Goal: Transaction & Acquisition: Download file/media

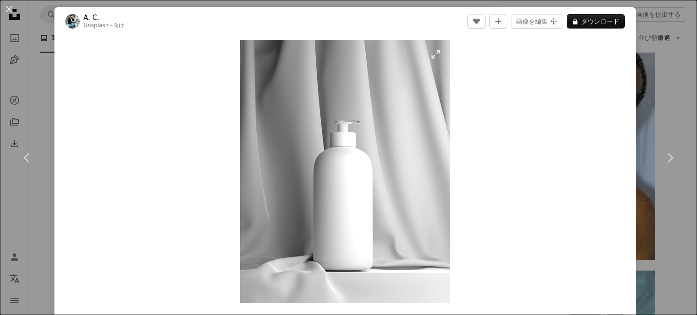
scroll to position [10704, 0]
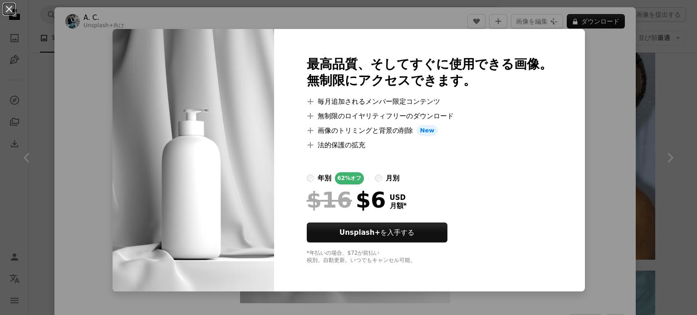
click at [571, 69] on div "An X shape 最高品質、そしてすぐに使用できる画像。 無制限にアクセスできます。 A plus sign 毎月追加されるメンバー限定コンテンツ A p…" at bounding box center [348, 157] width 697 height 315
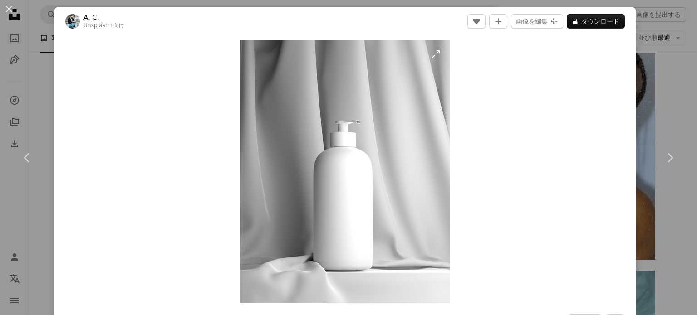
click at [362, 124] on img "この画像でズームインする" at bounding box center [345, 172] width 210 height 264
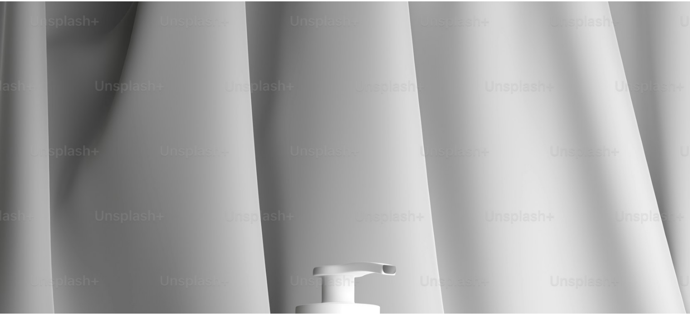
scroll to position [271, 0]
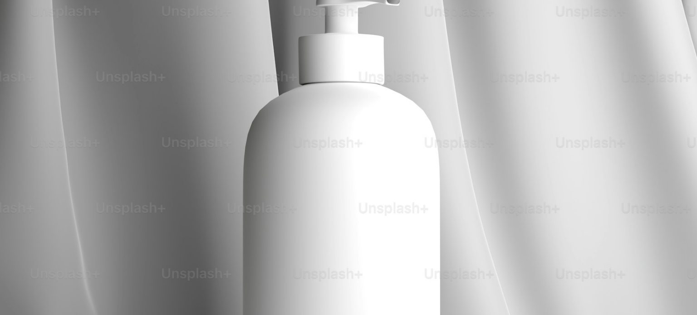
drag, startPoint x: 362, startPoint y: 124, endPoint x: 587, endPoint y: 39, distance: 240.3
click at [587, 39] on img "この画像でズームアウトする" at bounding box center [349, 165] width 698 height 874
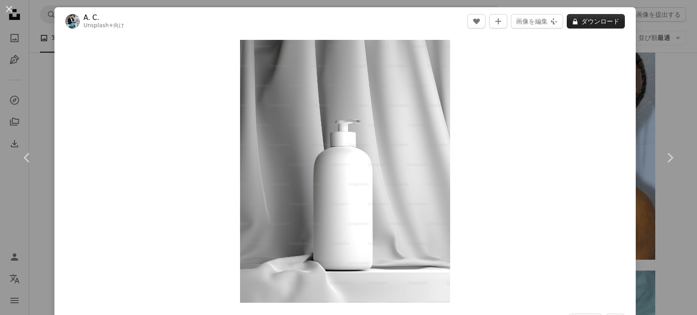
click at [598, 23] on button "A lock ダウンロード" at bounding box center [595, 21] width 58 height 15
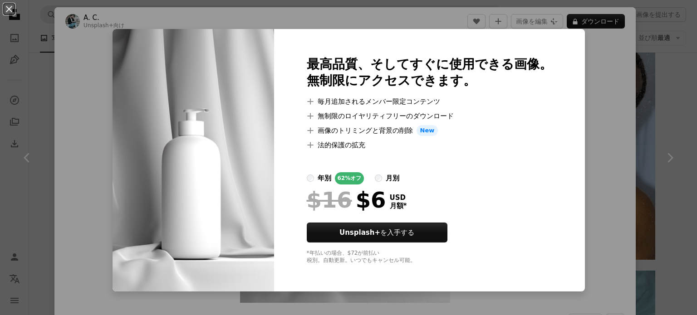
click at [637, 50] on div "An X shape 最高品質、そしてすぐに使用できる画像。 無制限にアクセスできます。 A plus sign 毎月追加されるメンバー限定コンテンツ A p…" at bounding box center [348, 157] width 697 height 315
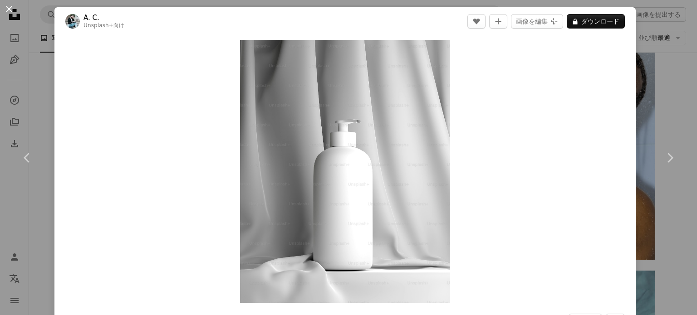
click at [15, 15] on button "An X shape" at bounding box center [9, 9] width 11 height 11
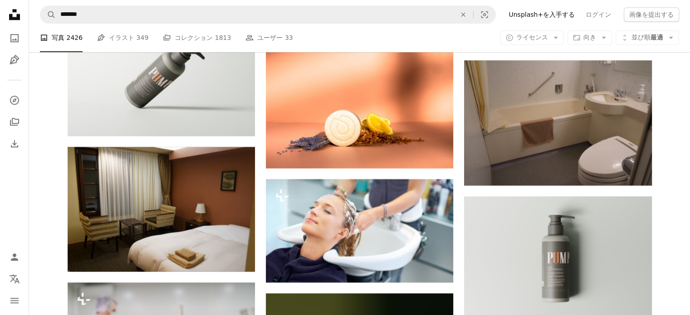
scroll to position [14876, 0]
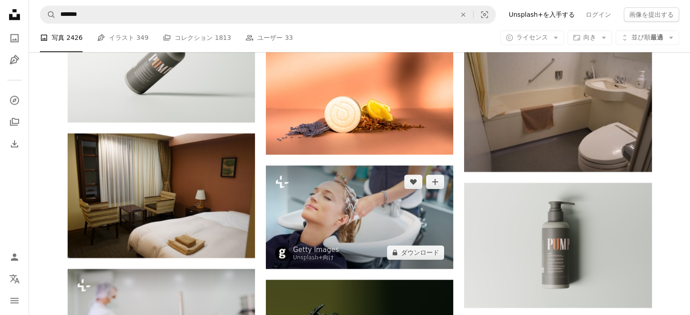
drag, startPoint x: 372, startPoint y: 96, endPoint x: 163, endPoint y: 0, distance: 229.7
click at [372, 166] on img at bounding box center [359, 217] width 187 height 103
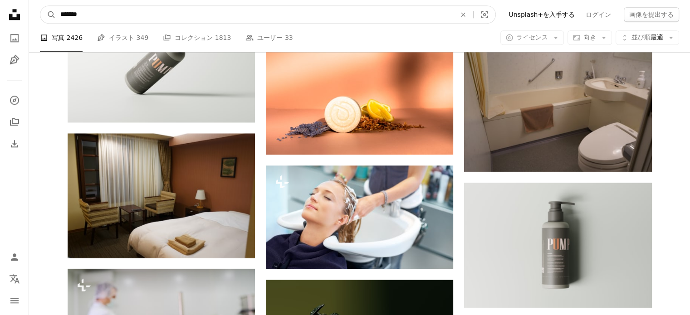
click at [157, 14] on input "*******" at bounding box center [254, 14] width 397 height 17
type input "**********"
click button "A magnifying glass" at bounding box center [47, 14] width 15 height 17
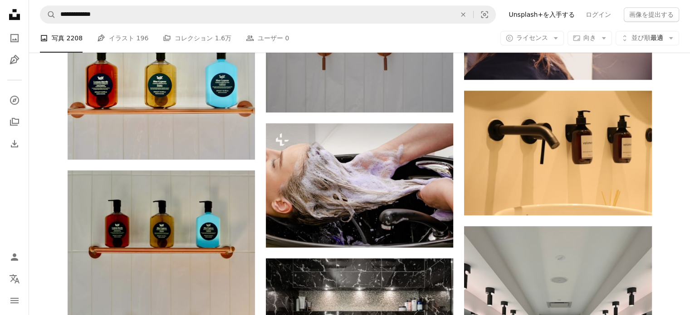
scroll to position [544, 0]
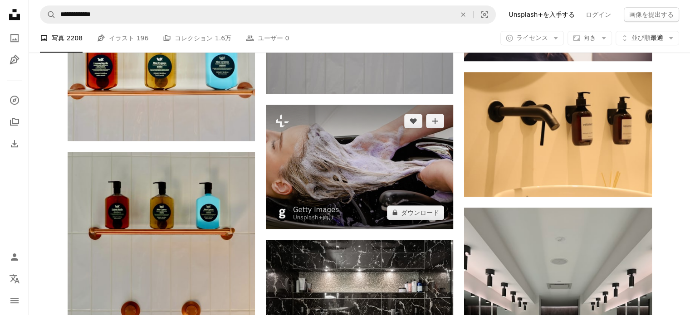
click at [376, 130] on img at bounding box center [359, 167] width 187 height 124
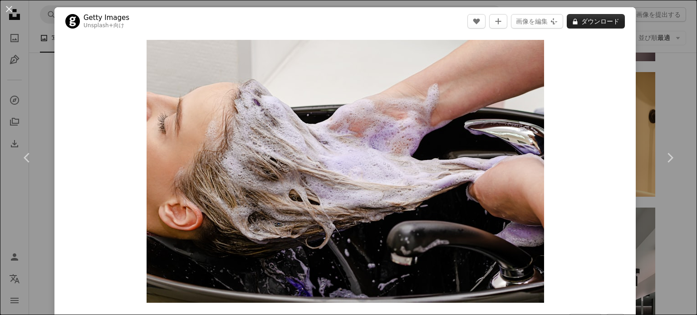
click at [605, 20] on button "A lock ダウンロード" at bounding box center [595, 21] width 58 height 15
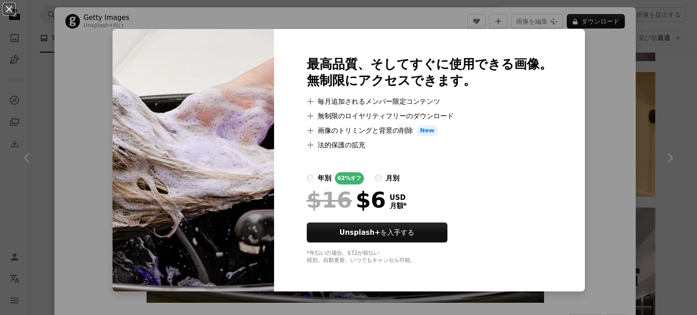
click at [664, 78] on div "An X shape 最高品質、そしてすぐに使用できる画像。 無制限にアクセスできます。 A plus sign 毎月追加されるメンバー限定コンテンツ A p…" at bounding box center [348, 157] width 697 height 315
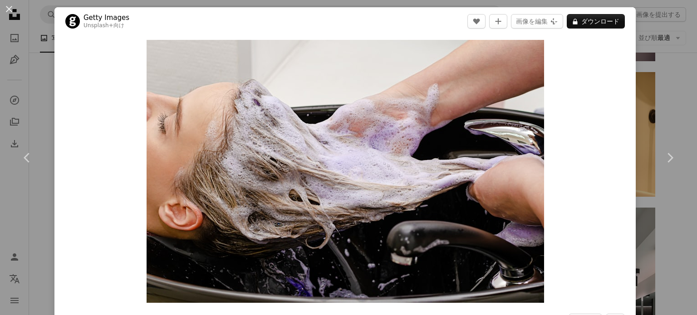
click at [44, 96] on div "An X shape Chevron left Chevron right Getty Images Unsplash+ 向け A heart A plus …" at bounding box center [348, 157] width 697 height 315
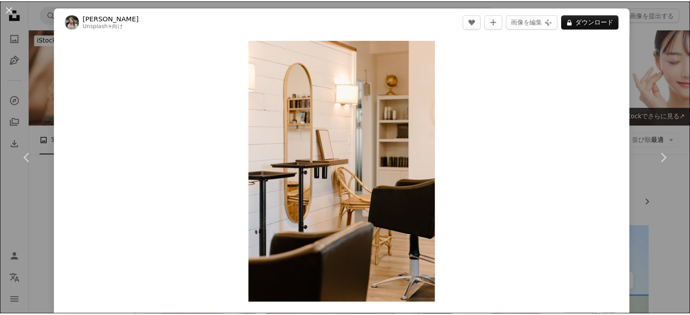
scroll to position [2631, 0]
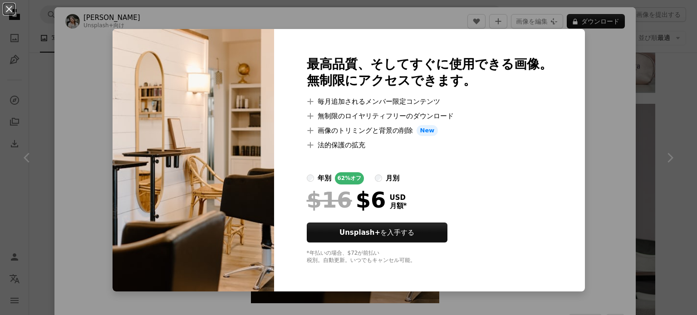
click at [610, 67] on div "An X shape 最高品質、そしてすぐに使用できる画像。 無制限にアクセスできます。 A plus sign 毎月追加されるメンバー限定コンテンツ A p…" at bounding box center [348, 157] width 697 height 315
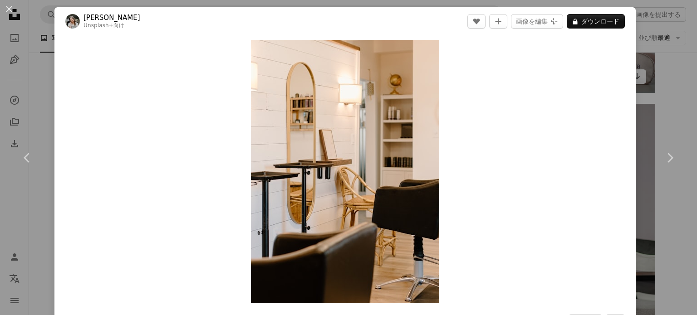
click at [630, 67] on div "An X shape Chevron left Chevron right [PERSON_NAME] Unsplash+ 向け A heart A plus…" at bounding box center [348, 157] width 697 height 315
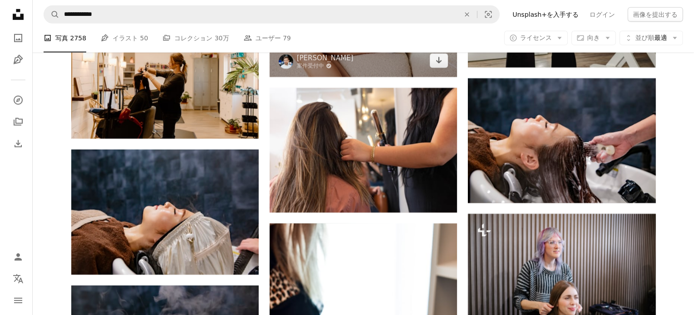
scroll to position [2948, 0]
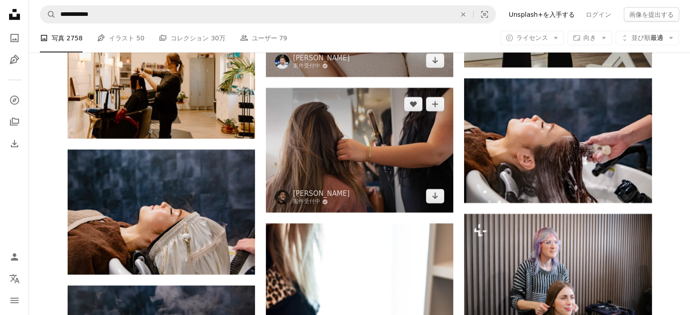
click at [354, 143] on img at bounding box center [359, 150] width 187 height 125
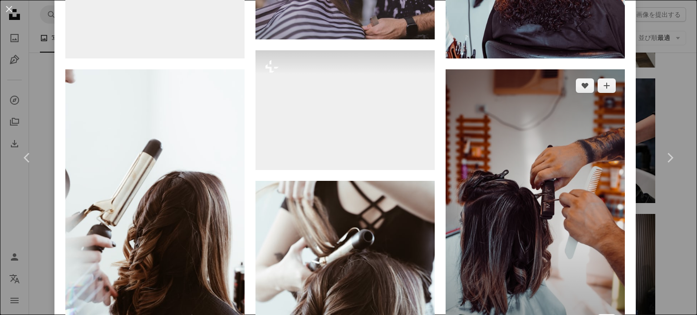
scroll to position [816, 0]
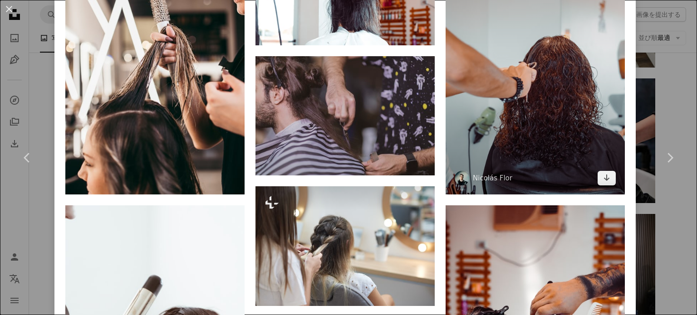
click at [547, 127] on img at bounding box center [534, 60] width 179 height 269
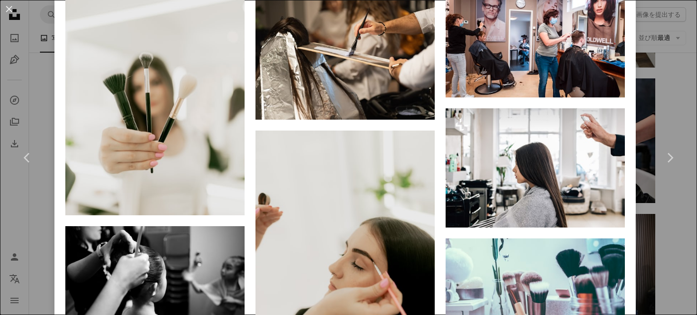
scroll to position [3938, 0]
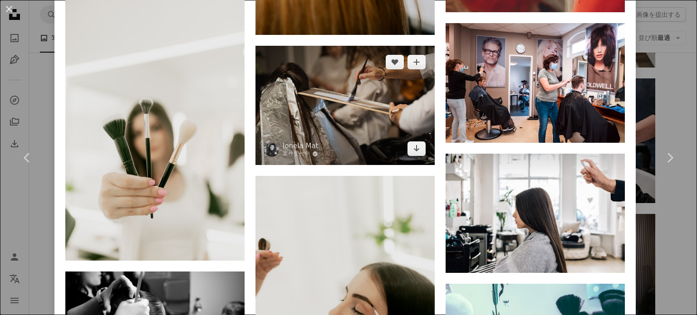
click at [387, 74] on img at bounding box center [344, 105] width 179 height 119
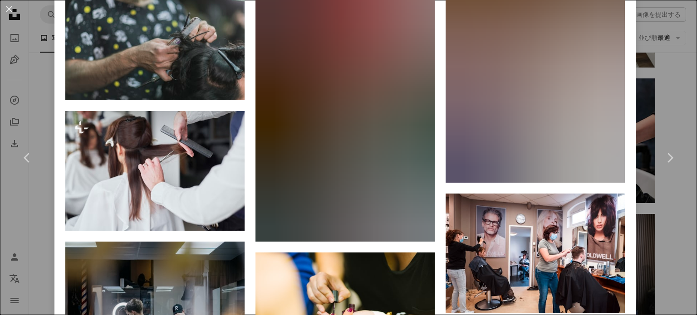
scroll to position [2857, 0]
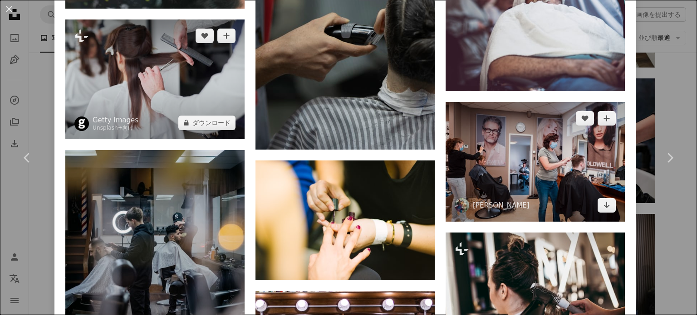
drag, startPoint x: 184, startPoint y: 53, endPoint x: 500, endPoint y: 124, distance: 323.5
click at [184, 53] on img at bounding box center [154, 80] width 179 height 120
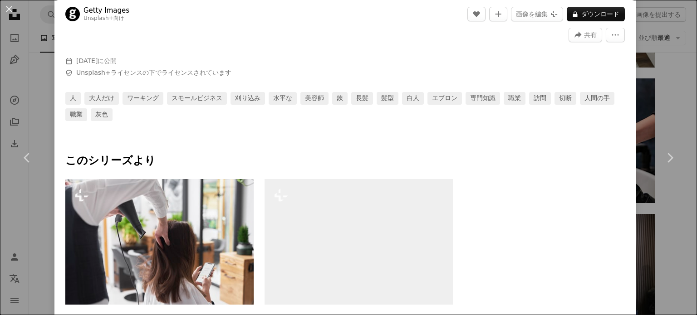
scroll to position [408, 0]
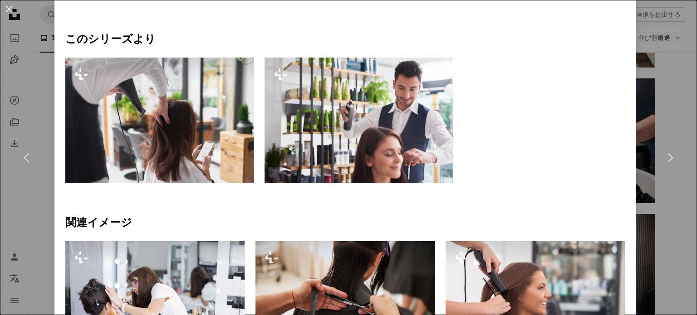
click at [195, 127] on img at bounding box center [159, 121] width 188 height 126
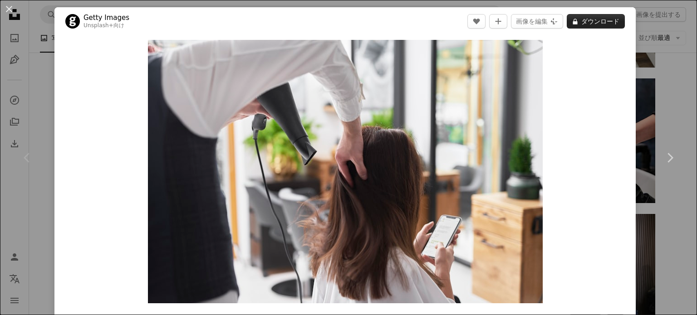
click at [591, 23] on button "A lock ダウンロード" at bounding box center [595, 21] width 58 height 15
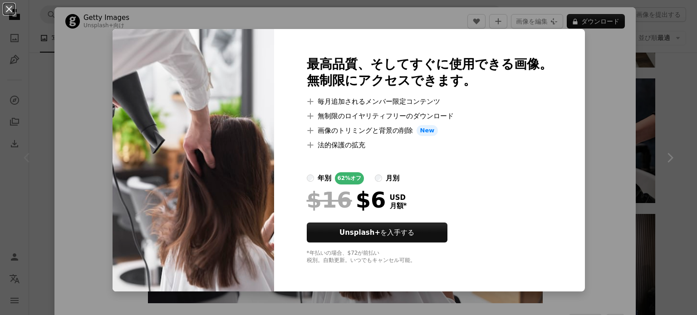
click at [640, 88] on div "An X shape 最高品質、そしてすぐに使用できる画像。 無制限にアクセスできます。 A plus sign 毎月追加されるメンバー限定コンテンツ A p…" at bounding box center [348, 157] width 697 height 315
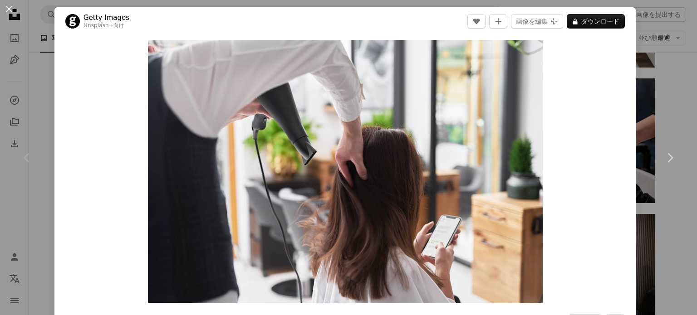
click at [644, 112] on div "An X shape Chevron left Chevron right Getty Images Unsplash+ 向け A heart A plus …" at bounding box center [348, 157] width 697 height 315
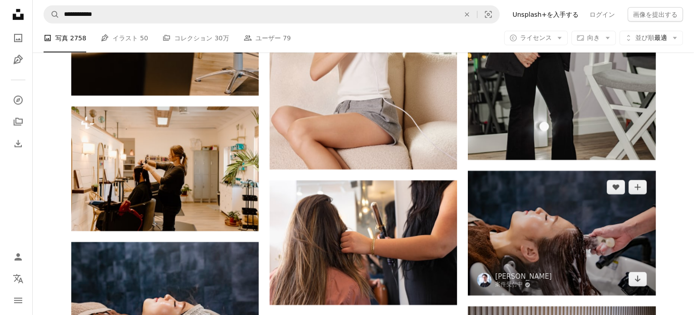
scroll to position [2857, 0]
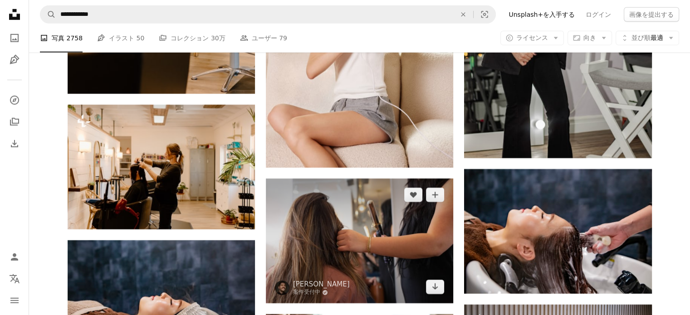
click at [437, 214] on img at bounding box center [359, 241] width 187 height 125
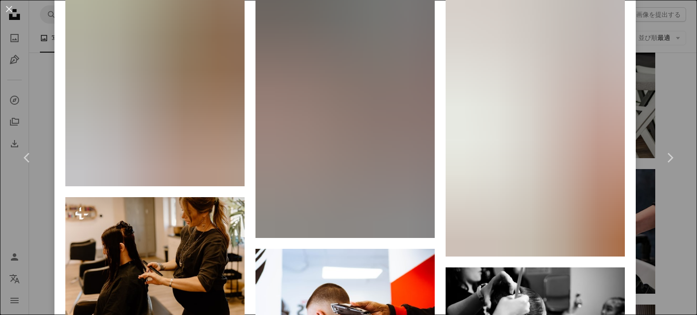
scroll to position [7718, 0]
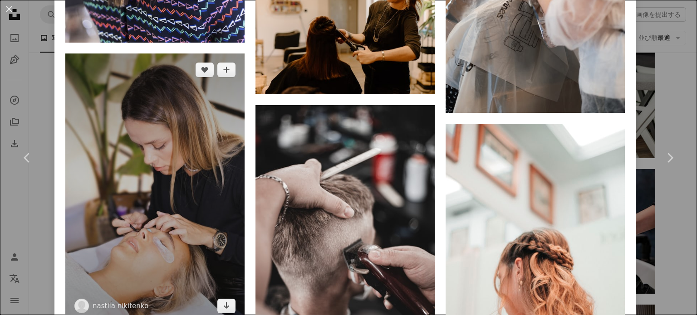
click at [152, 114] on img at bounding box center [154, 188] width 179 height 269
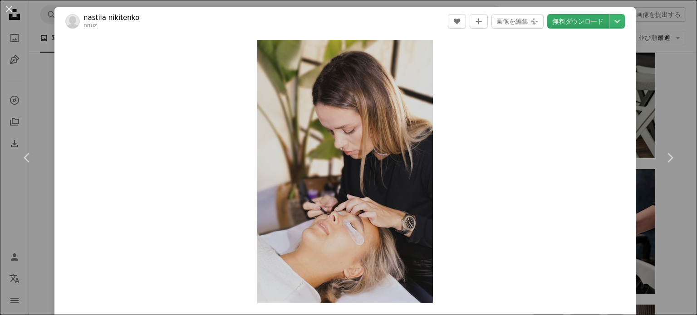
click at [582, 22] on link "無料ダウンロード" at bounding box center [578, 21] width 62 height 15
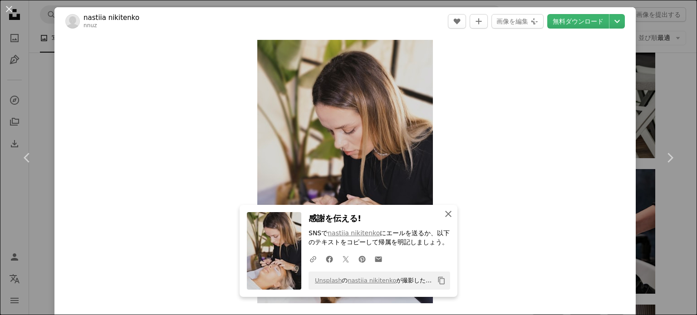
click at [449, 214] on icon "An X shape" at bounding box center [448, 214] width 11 height 11
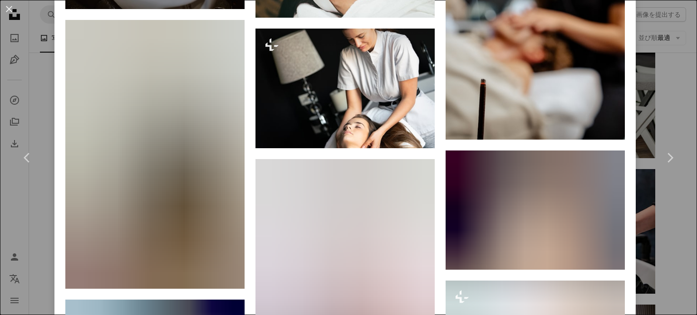
scroll to position [1497, 0]
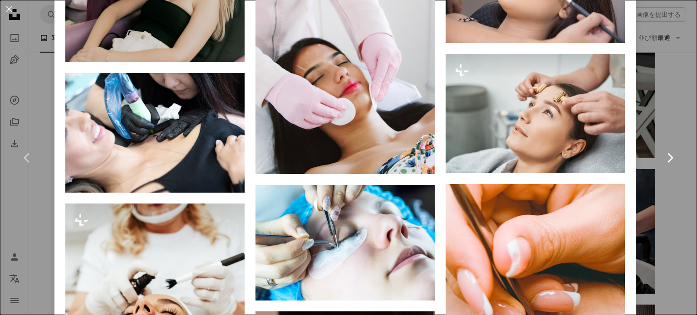
click at [659, 183] on link "Chevron right" at bounding box center [669, 157] width 54 height 87
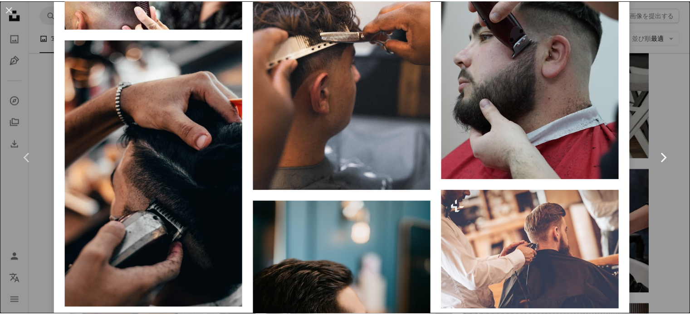
scroll to position [41, 0]
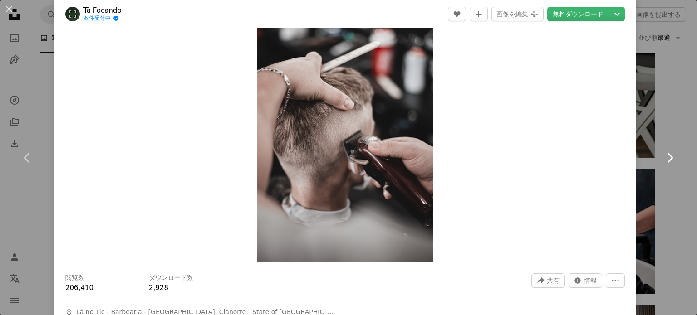
click at [655, 171] on link "Chevron right" at bounding box center [669, 157] width 54 height 87
click at [660, 29] on div "An X shape Chevron left Chevron right Tá Focando 案件受付中 A checkmark inside of a …" at bounding box center [348, 157] width 697 height 315
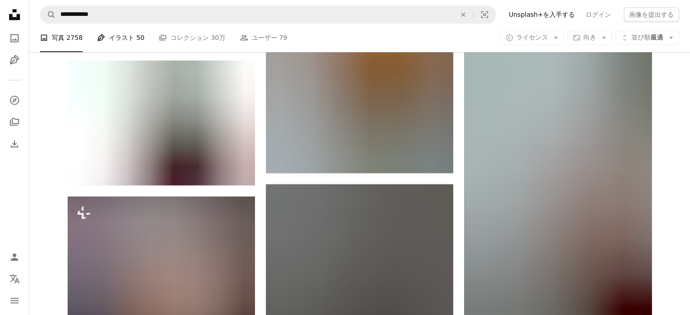
scroll to position [4626, 0]
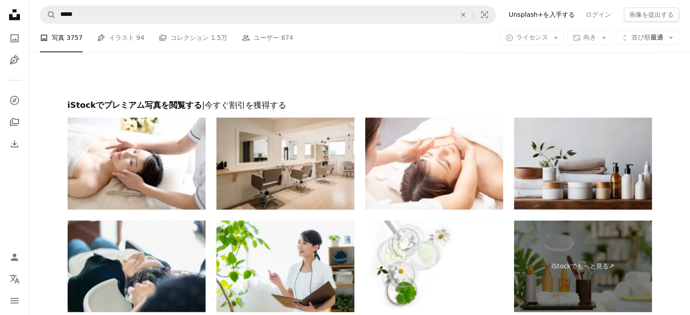
scroll to position [1678, 0]
click at [597, 141] on img at bounding box center [583, 163] width 138 height 92
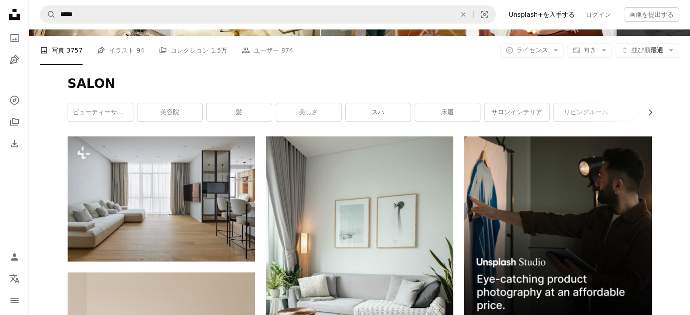
scroll to position [0, 0]
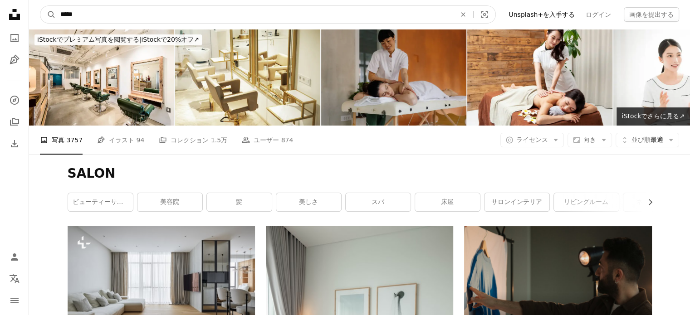
click at [135, 13] on input "*****" at bounding box center [254, 14] width 397 height 17
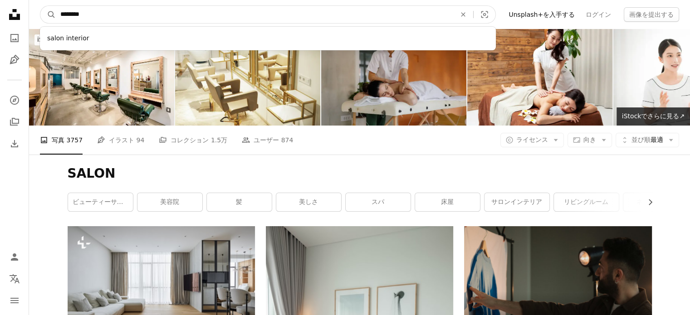
type input "**********"
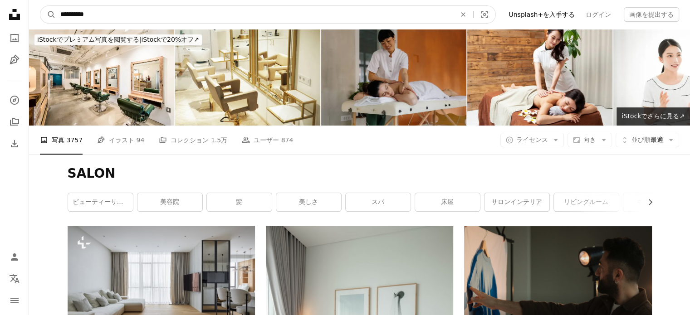
click button "A magnifying glass" at bounding box center [47, 14] width 15 height 17
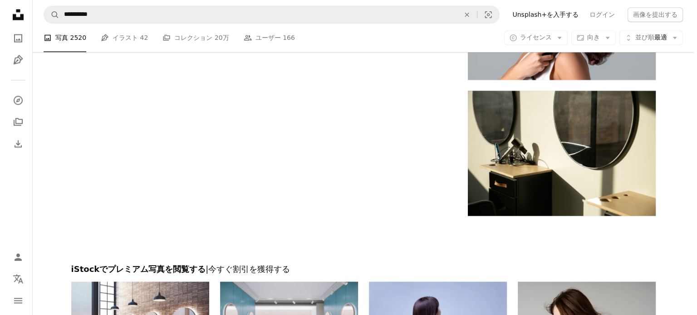
scroll to position [1587, 0]
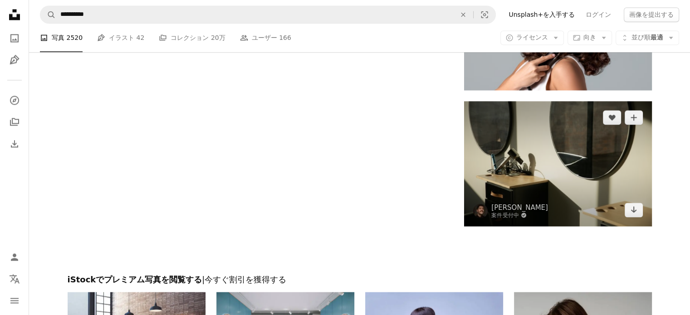
click at [532, 139] on img at bounding box center [557, 163] width 187 height 125
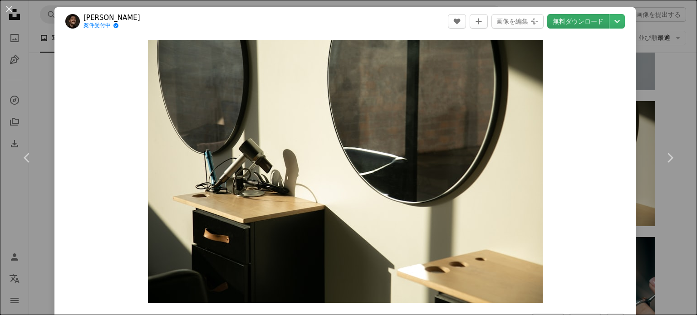
click at [581, 23] on link "無料ダウンロード" at bounding box center [578, 21] width 62 height 15
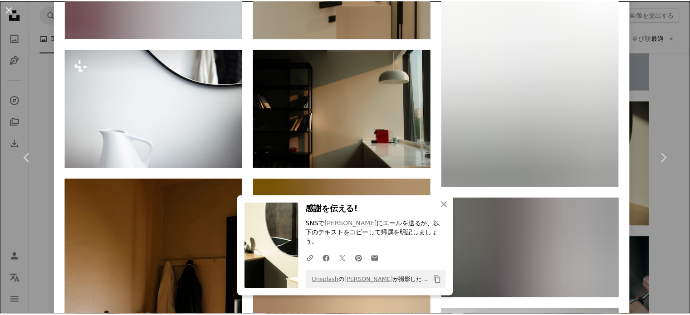
scroll to position [862, 0]
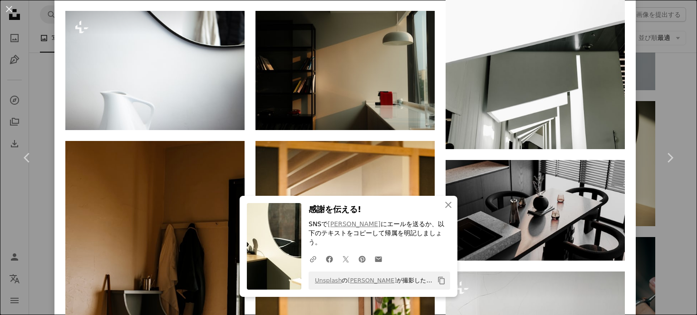
click at [679, 223] on div "An X shape Chevron left Chevron right An X shape 閉じる 感謝を伝える! SNSで [PERSON_NAME]…" at bounding box center [348, 157] width 697 height 315
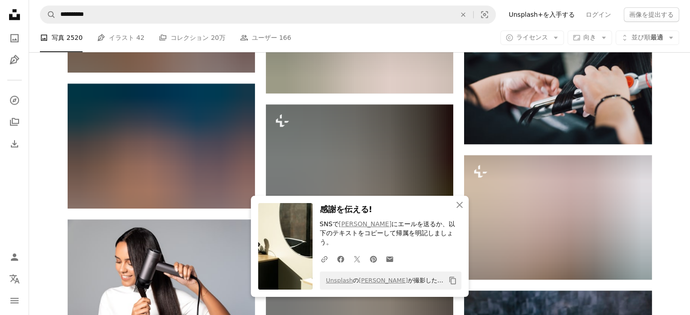
scroll to position [1134, 0]
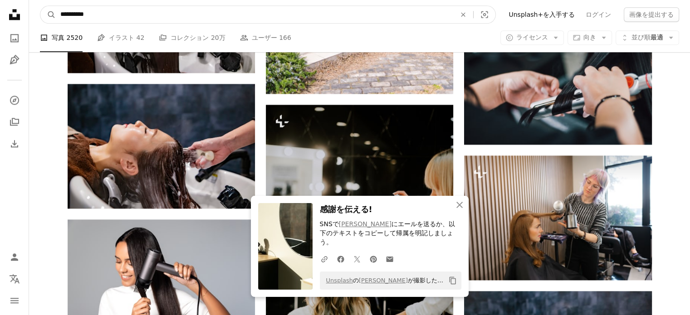
drag, startPoint x: 238, startPoint y: 16, endPoint x: 90, endPoint y: 17, distance: 147.9
click at [90, 17] on input "**********" at bounding box center [254, 14] width 397 height 17
type input "**********"
click at [40, 6] on button "A magnifying glass" at bounding box center [47, 14] width 15 height 17
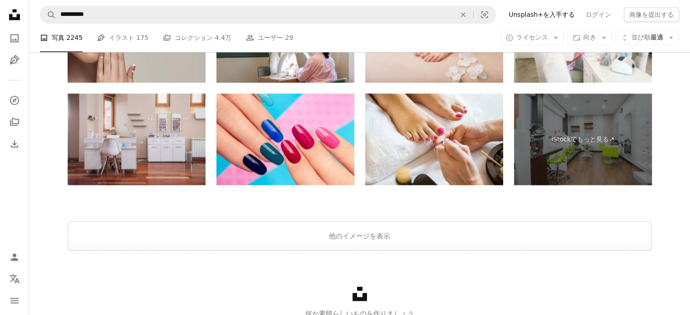
scroll to position [1711, 0]
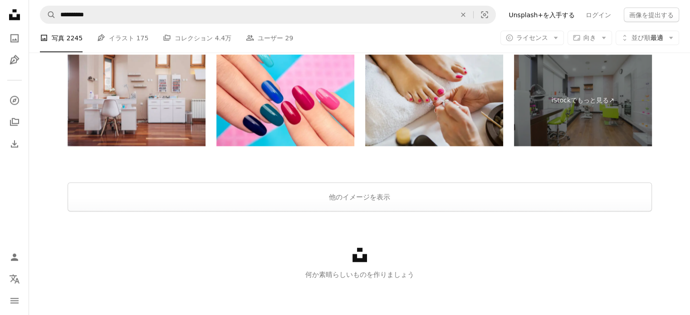
click at [436, 116] on img at bounding box center [434, 100] width 138 height 92
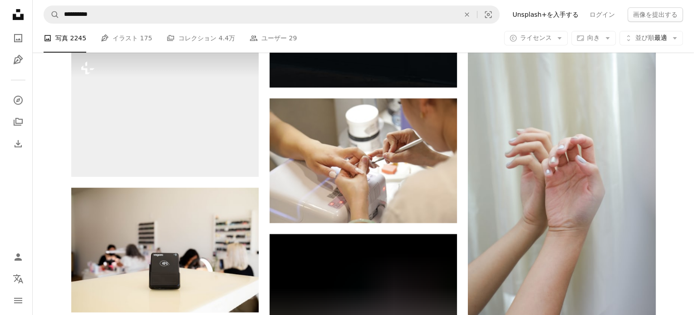
scroll to position [441, 0]
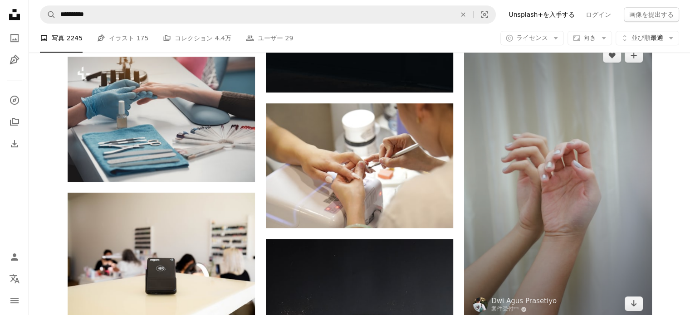
click at [546, 141] on img at bounding box center [557, 179] width 187 height 281
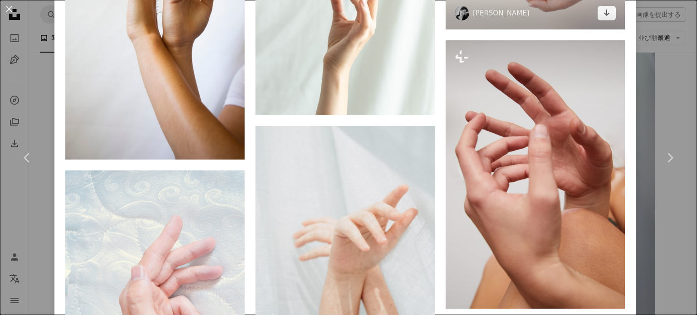
scroll to position [767, 0]
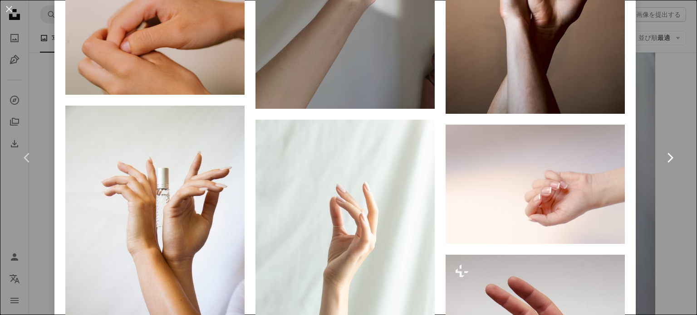
click at [675, 114] on link "Chevron right" at bounding box center [669, 157] width 54 height 87
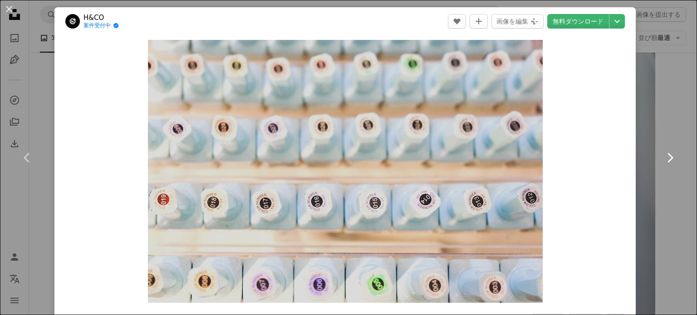
click at [652, 127] on link "Chevron right" at bounding box center [669, 157] width 54 height 87
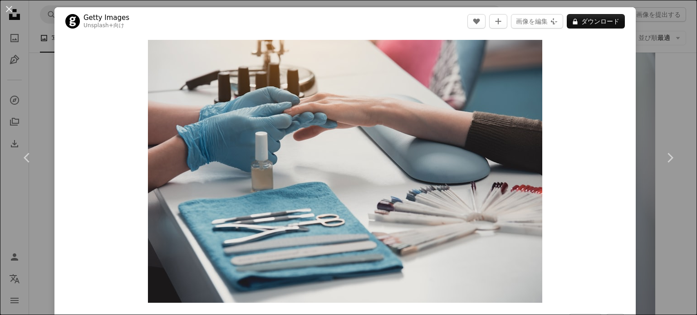
click at [41, 80] on div "An X shape Chevron left Chevron right Getty Images Unsplash+ 向け A heart A plus …" at bounding box center [348, 157] width 697 height 315
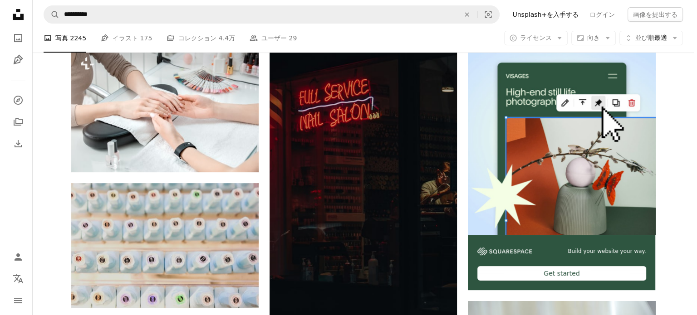
scroll to position [169, 0]
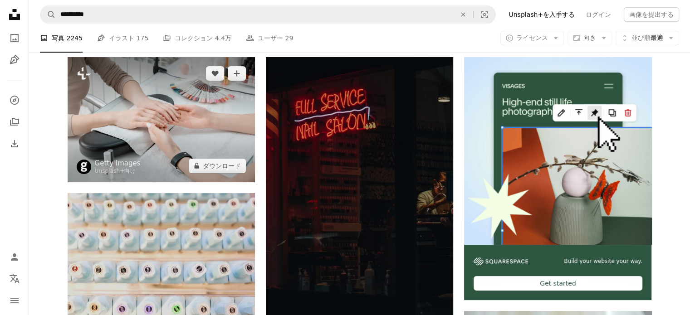
click at [210, 139] on img at bounding box center [161, 119] width 187 height 125
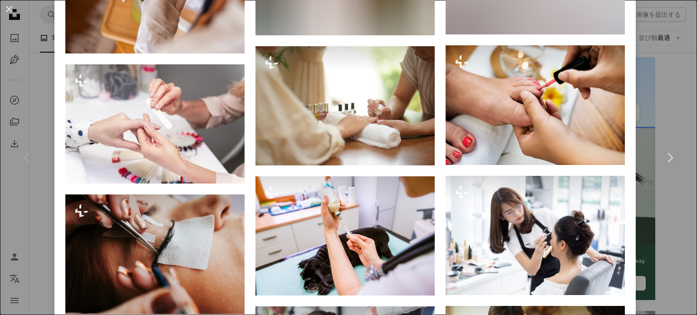
scroll to position [771, 0]
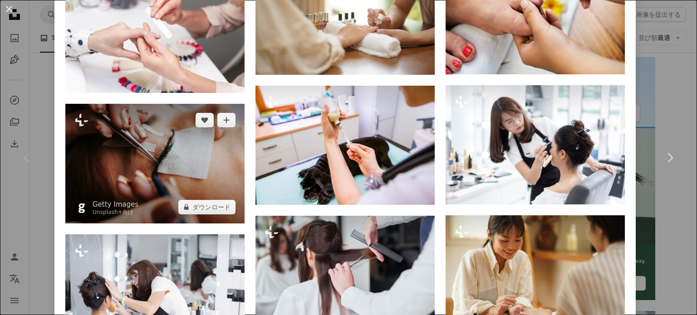
click at [210, 140] on img at bounding box center [154, 163] width 179 height 119
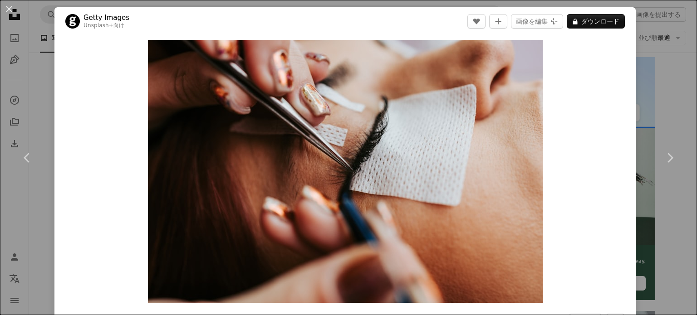
click at [602, 29] on header "Getty Images Unsplash+ 向け A heart A plus sign 画像を編集 Plus sign for Unsplash+ A l…" at bounding box center [344, 21] width 581 height 28
click at [602, 21] on button "A lock ダウンロード" at bounding box center [595, 21] width 58 height 15
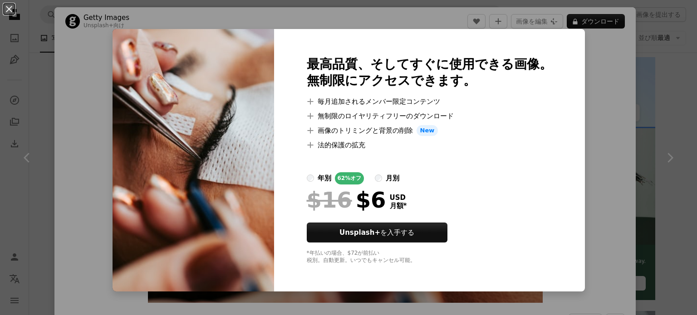
click at [673, 112] on div "An X shape 最高品質、そしてすぐに使用できる画像。 無制限にアクセスできます。 A plus sign 毎月追加されるメンバー限定コンテンツ A p…" at bounding box center [348, 157] width 697 height 315
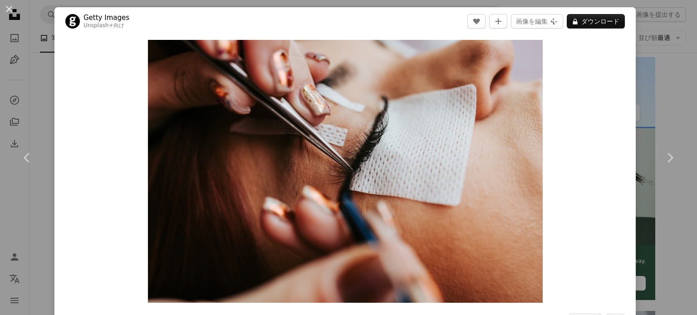
click at [657, 80] on div "An X shape Chevron left Chevron right Getty Images Unsplash+ 向け A heart A plus …" at bounding box center [348, 157] width 697 height 315
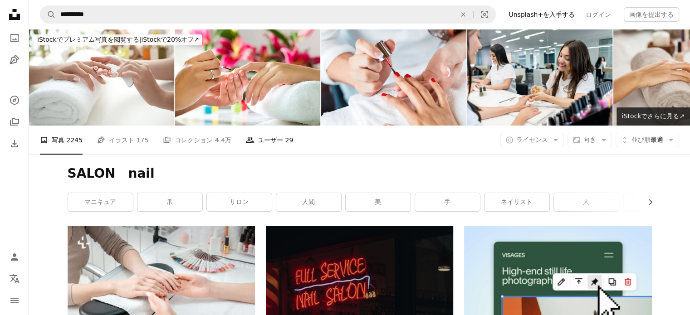
scroll to position [136, 0]
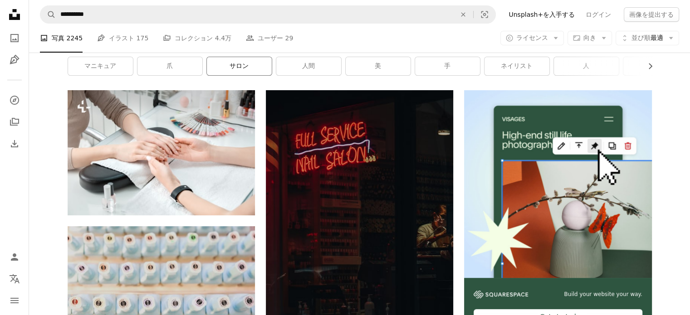
click at [257, 62] on link "サロン" at bounding box center [239, 66] width 65 height 18
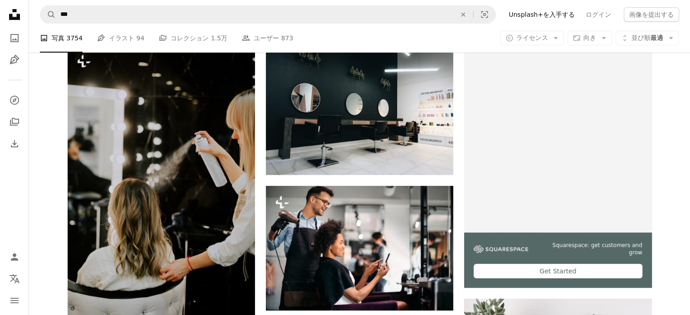
scroll to position [317, 0]
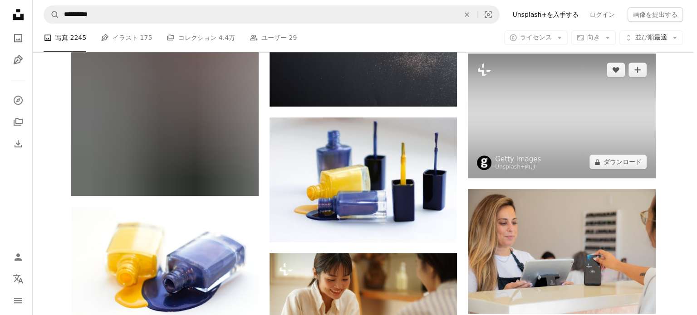
scroll to position [816, 0]
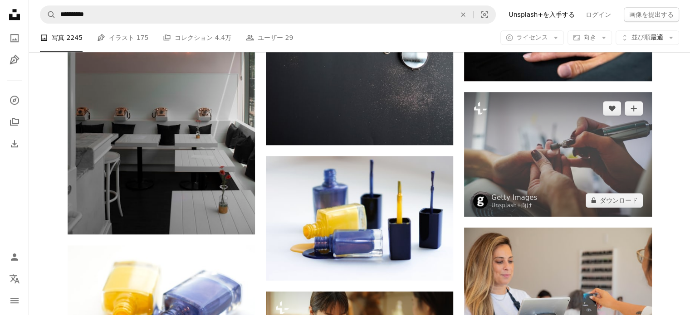
click at [630, 159] on img at bounding box center [557, 154] width 187 height 125
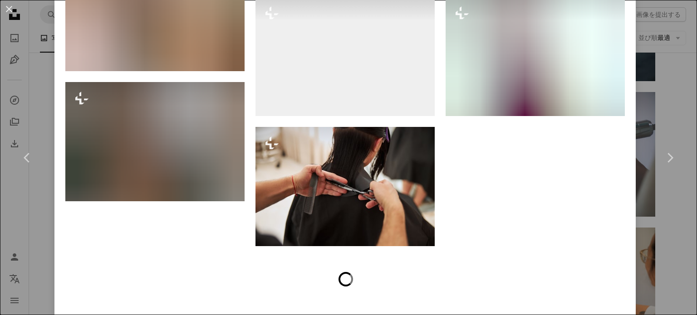
scroll to position [1496, 0]
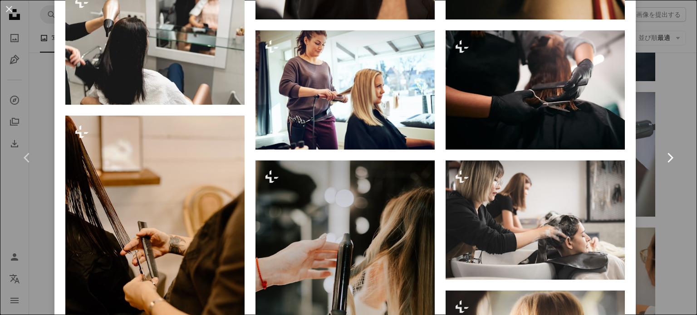
click at [675, 132] on link "Chevron right" at bounding box center [669, 157] width 54 height 87
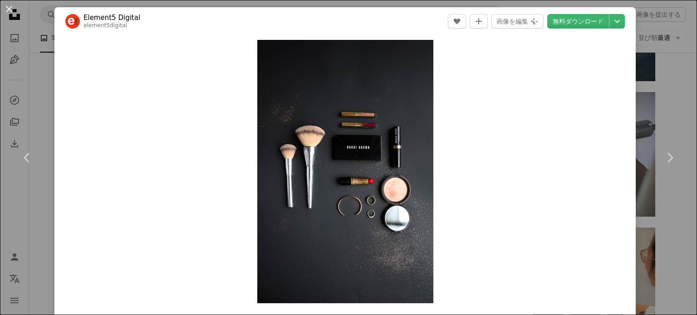
click at [663, 72] on div "An X shape Chevron left Chevron right Element5 Digital element5digital A heart …" at bounding box center [348, 157] width 697 height 315
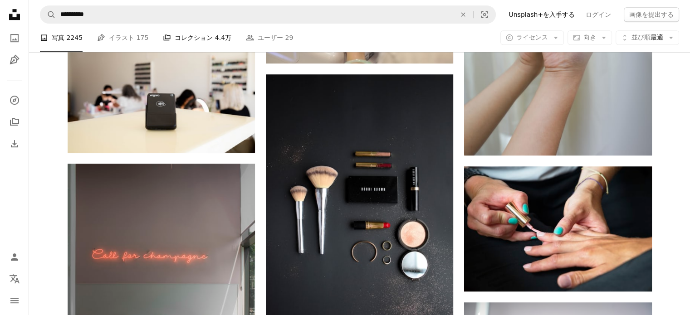
scroll to position [590, 0]
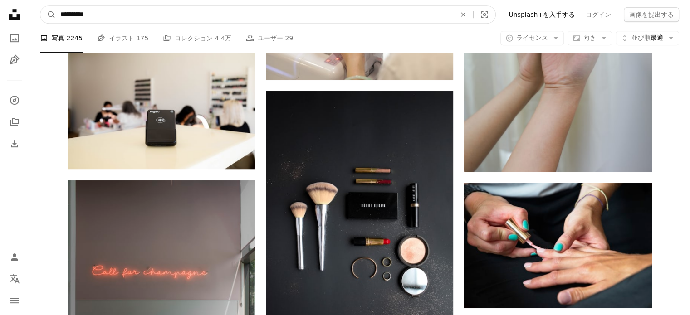
click at [131, 14] on input "**********" at bounding box center [254, 14] width 397 height 17
type input "*****"
click at [40, 6] on button "A magnifying glass" at bounding box center [47, 14] width 15 height 17
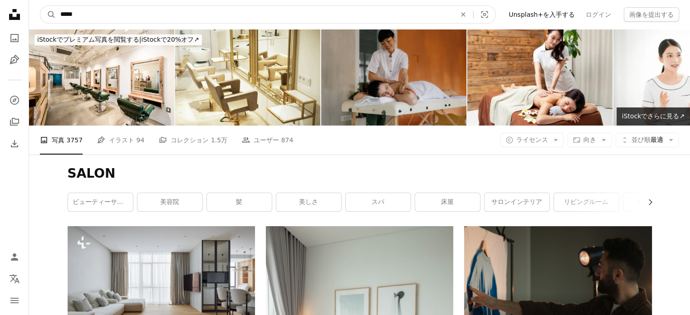
click at [131, 14] on input "*****" at bounding box center [254, 14] width 397 height 17
type input "**********"
click at [40, 6] on button "A magnifying glass" at bounding box center [47, 14] width 15 height 17
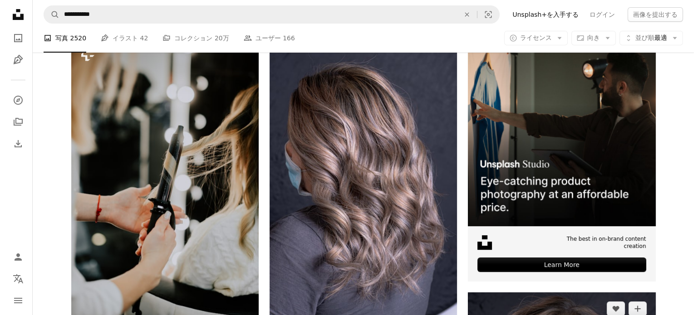
scroll to position [181, 0]
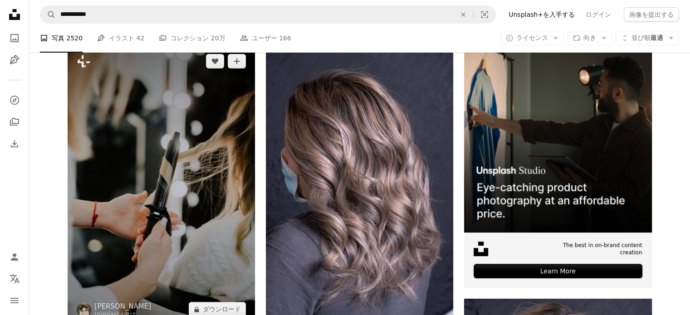
click at [218, 129] on img at bounding box center [161, 185] width 187 height 281
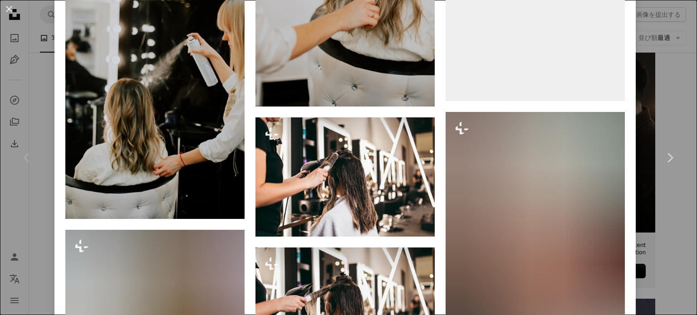
scroll to position [1860, 0]
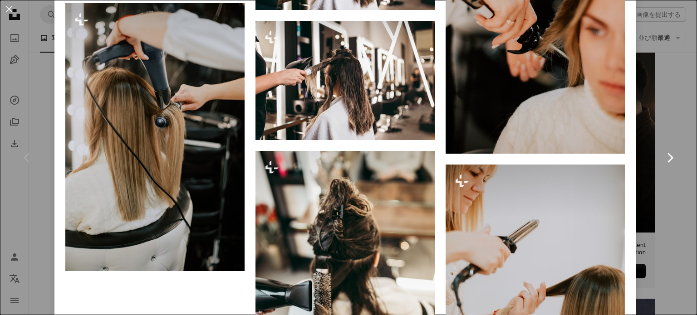
click at [671, 116] on link "Chevron right" at bounding box center [669, 157] width 54 height 87
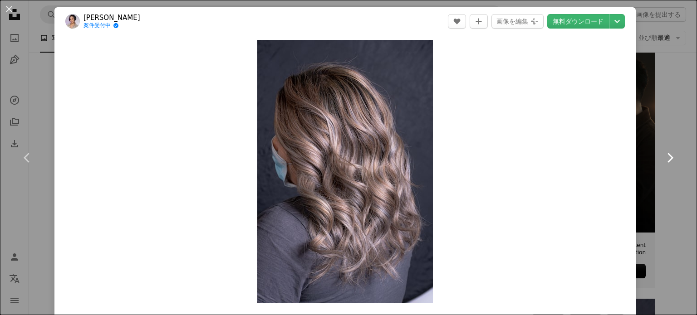
click at [655, 120] on link "Chevron right" at bounding box center [669, 157] width 54 height 87
click at [642, 119] on link "Chevron right" at bounding box center [669, 157] width 54 height 87
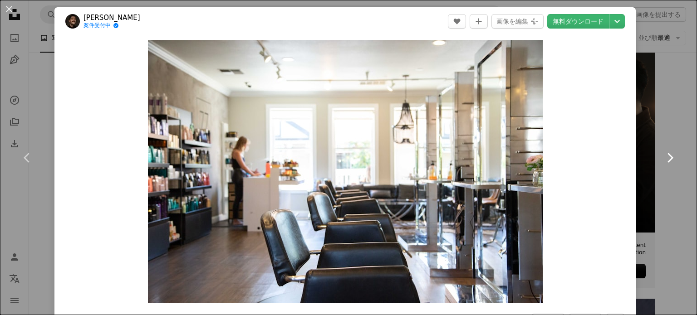
click at [651, 120] on link "Chevron right" at bounding box center [669, 157] width 54 height 87
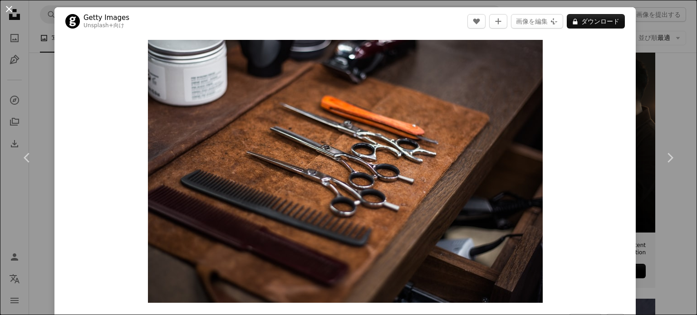
click at [10, 9] on button "An X shape" at bounding box center [9, 9] width 11 height 11
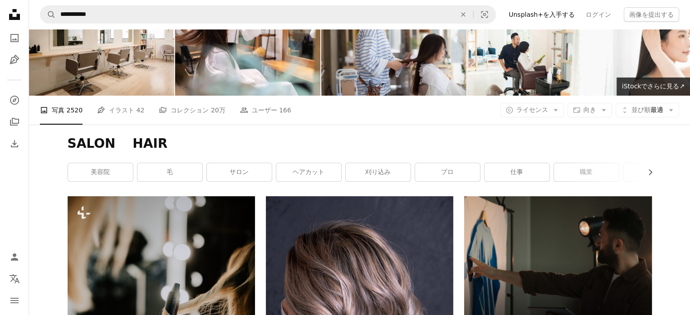
scroll to position [227, 0]
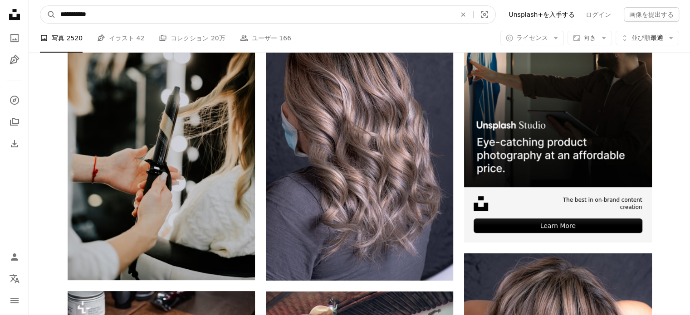
drag, startPoint x: 83, startPoint y: 16, endPoint x: 25, endPoint y: 16, distance: 57.6
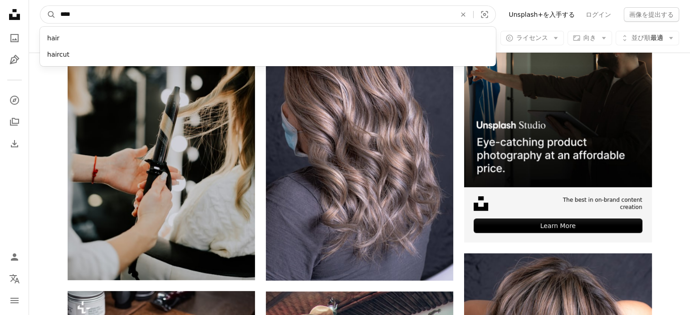
type input "****"
click at [40, 6] on button "A magnifying glass" at bounding box center [47, 14] width 15 height 17
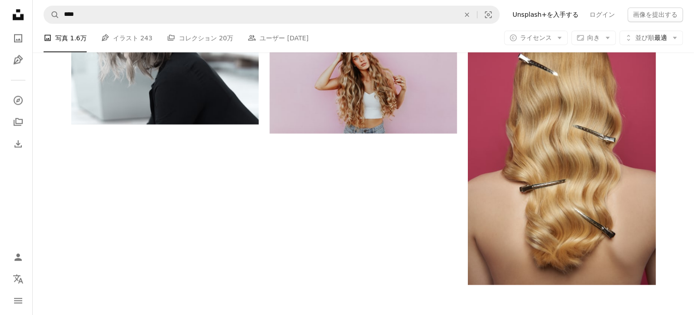
scroll to position [1587, 0]
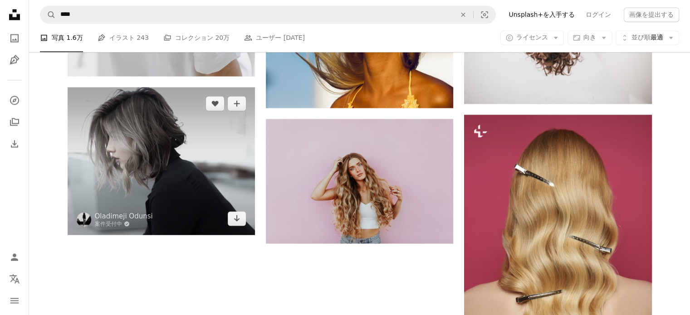
click at [203, 136] on img at bounding box center [161, 161] width 187 height 148
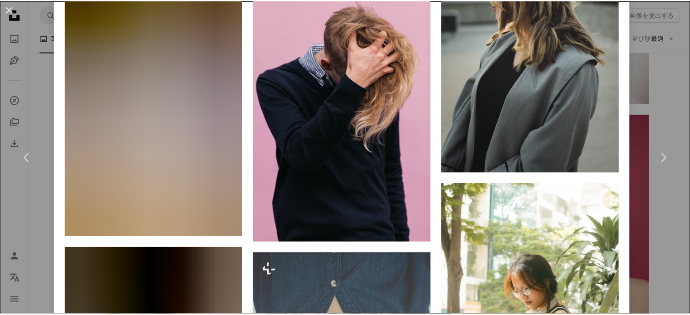
scroll to position [2721, 0]
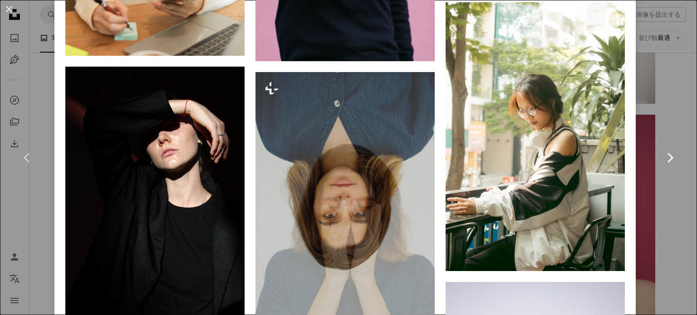
click at [665, 144] on link "Chevron right" at bounding box center [669, 157] width 54 height 87
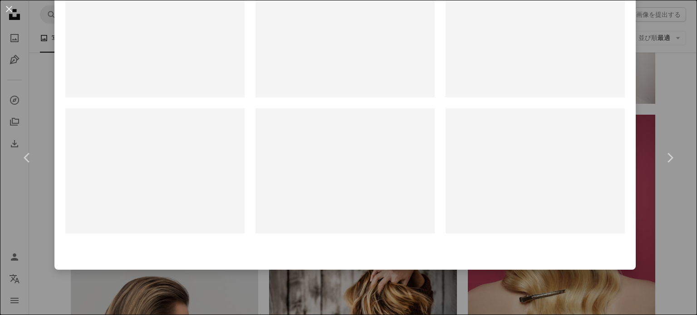
click at [9, 10] on button "An X shape" at bounding box center [9, 9] width 11 height 11
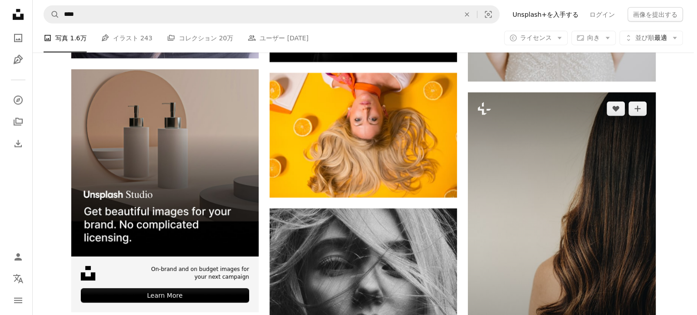
scroll to position [2767, 0]
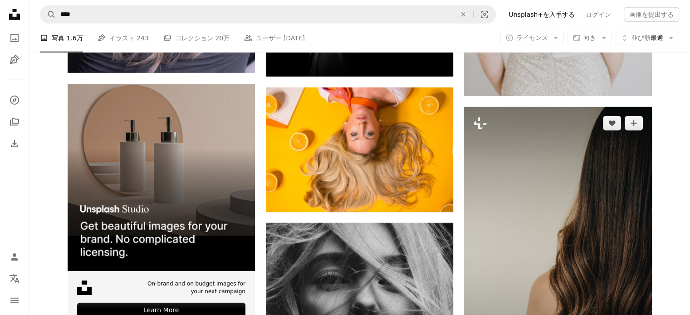
click at [533, 153] on img at bounding box center [557, 247] width 187 height 281
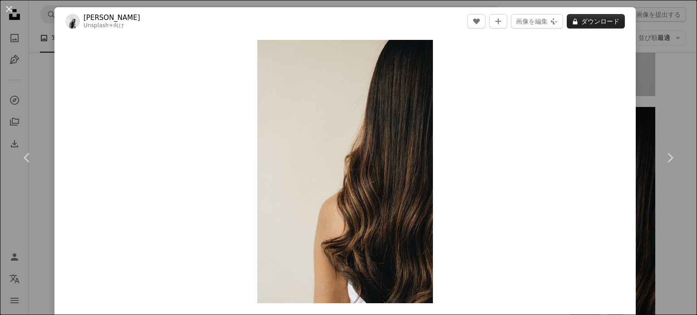
click at [591, 23] on button "A lock ダウンロード" at bounding box center [595, 21] width 58 height 15
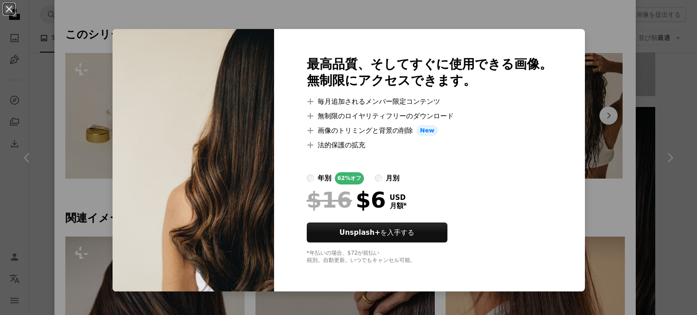
click at [631, 46] on div "An X shape 最高品質、そしてすぐに使用できる画像。 無制限にアクセスできます。 A plus sign 毎月追加されるメンバー限定コンテンツ A p…" at bounding box center [348, 157] width 697 height 315
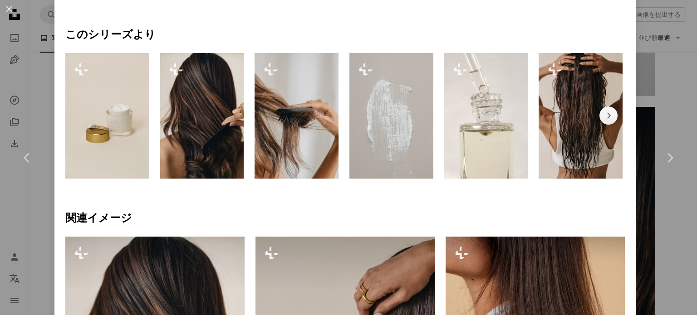
scroll to position [91, 0]
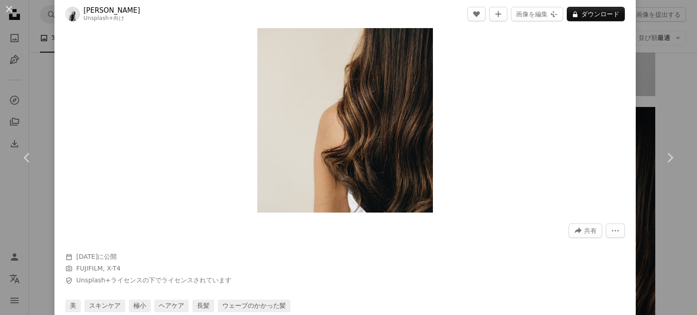
click at [654, 87] on div "An X shape Chevron left Chevron right [PERSON_NAME] Unsplash+ 向け A heart A plus…" at bounding box center [348, 157] width 697 height 315
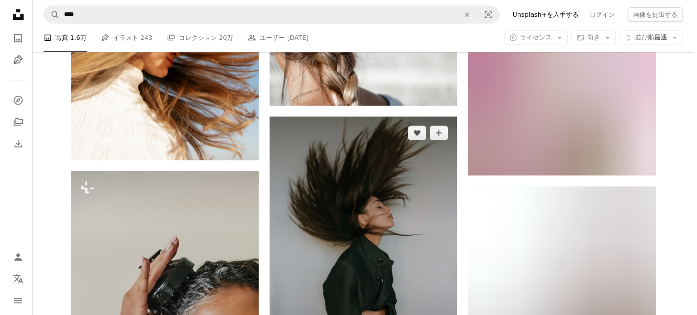
scroll to position [1043, 0]
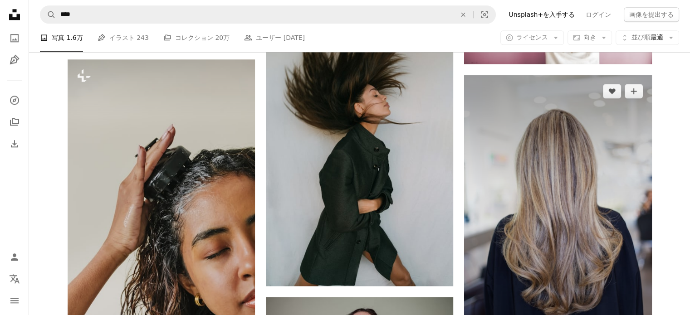
click at [537, 173] on img at bounding box center [557, 215] width 187 height 281
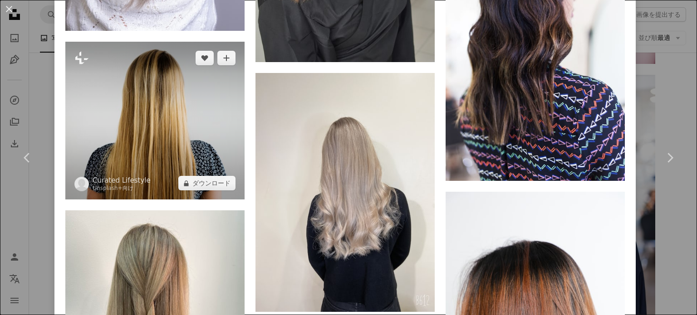
scroll to position [1225, 0]
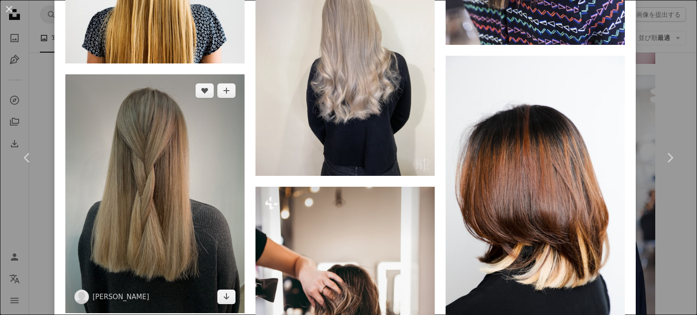
click at [183, 159] on img at bounding box center [154, 193] width 179 height 239
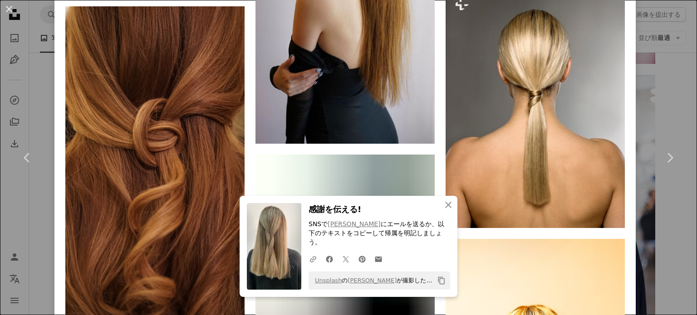
scroll to position [1814, 0]
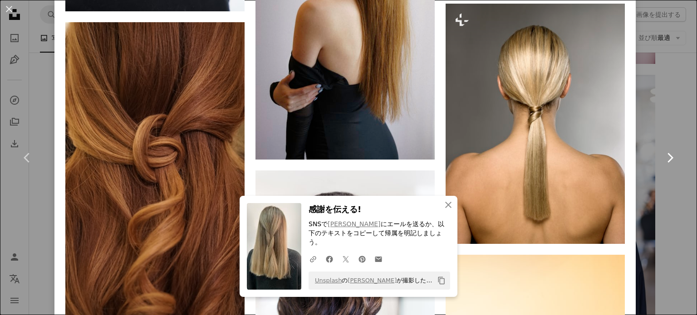
click at [660, 128] on link "Chevron right" at bounding box center [669, 157] width 54 height 87
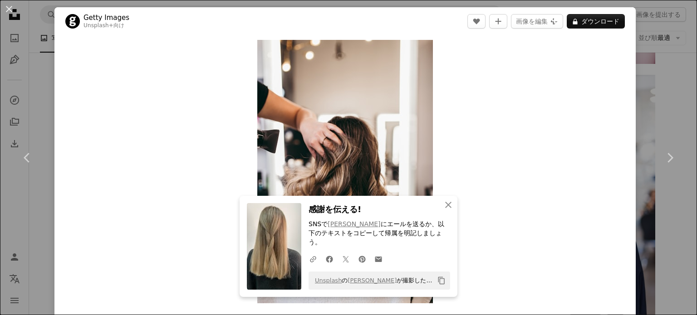
click at [675, 108] on div "An X shape Chevron left Chevron right An X shape 閉じる 感謝を伝える! SNSで [PERSON_NAME]…" at bounding box center [348, 157] width 697 height 315
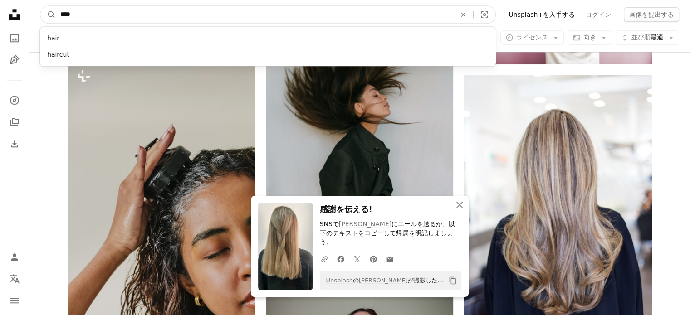
drag, startPoint x: 310, startPoint y: 18, endPoint x: 62, endPoint y: 21, distance: 248.1
click at [62, 21] on input "****" at bounding box center [254, 14] width 397 height 17
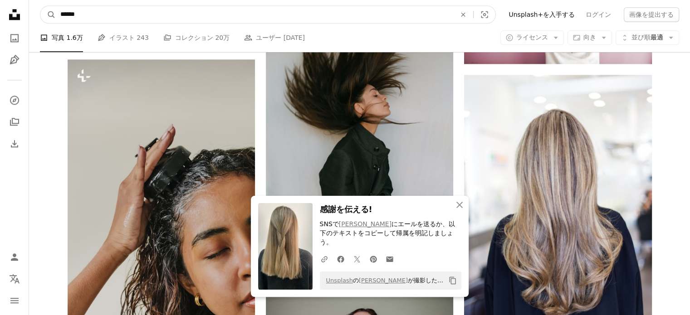
type input "******"
click at [40, 6] on button "A magnifying glass" at bounding box center [47, 14] width 15 height 17
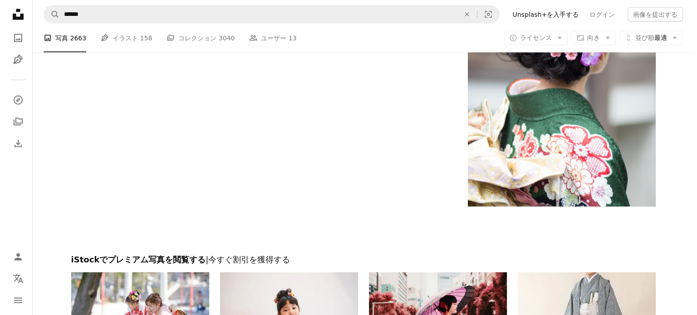
scroll to position [1996, 0]
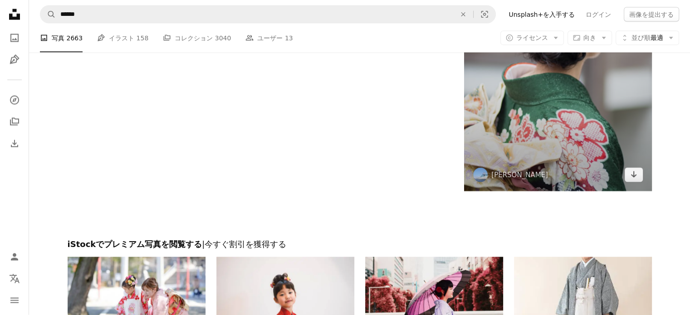
click at [544, 93] on img at bounding box center [557, 50] width 187 height 281
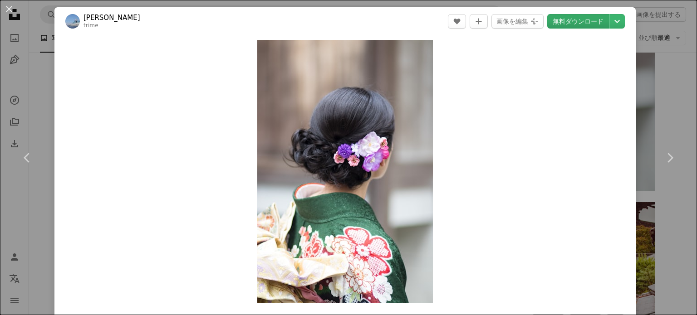
click at [566, 27] on link "無料ダウンロード" at bounding box center [578, 21] width 62 height 15
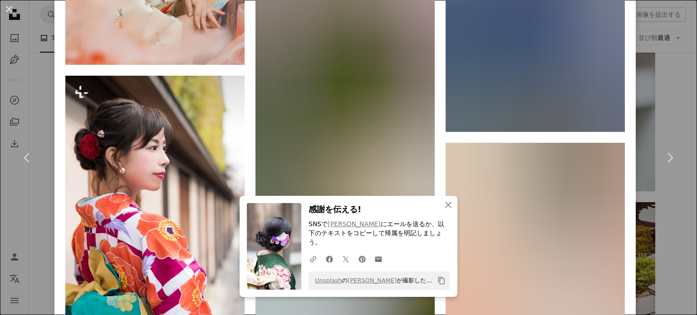
scroll to position [1950, 0]
